Goal: Browse casually: Explore the website without a specific task or goal

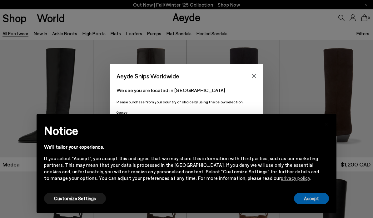
click at [317, 198] on button "Accept" at bounding box center [311, 199] width 35 height 12
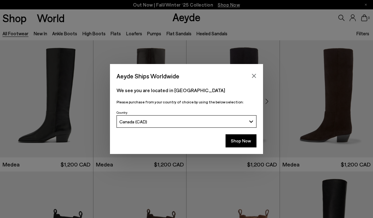
click at [253, 73] on icon "Close" at bounding box center [253, 75] width 5 height 5
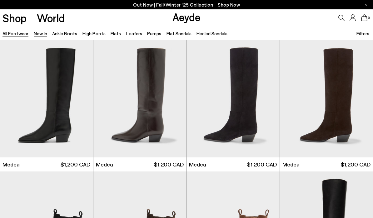
click at [35, 33] on link "New In" at bounding box center [40, 34] width 13 height 6
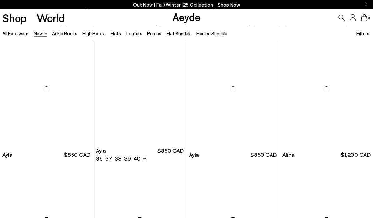
scroll to position [1457, 0]
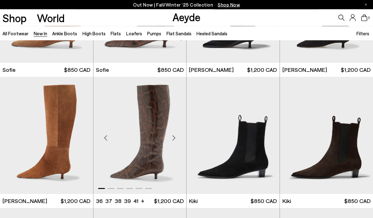
scroll to position [1797, 0]
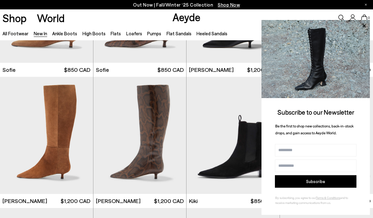
click at [365, 27] on icon at bounding box center [363, 25] width 3 height 3
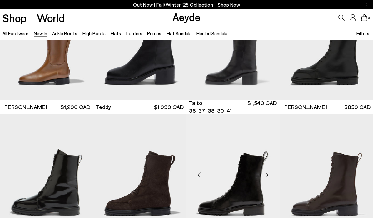
scroll to position [2423, 0]
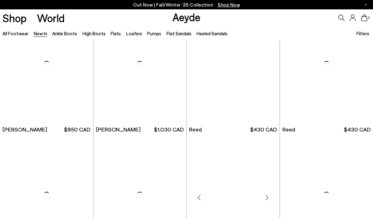
scroll to position [3183, 0]
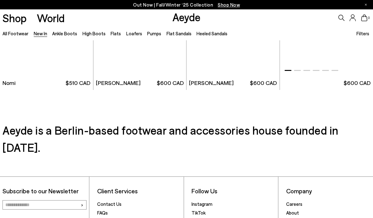
scroll to position [5586, 0]
